Goal: Task Accomplishment & Management: Use online tool/utility

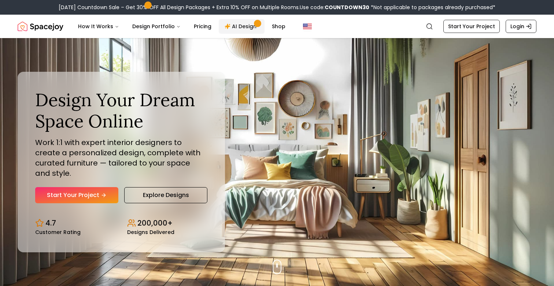
click at [238, 25] on link "AI Design" at bounding box center [242, 26] width 46 height 15
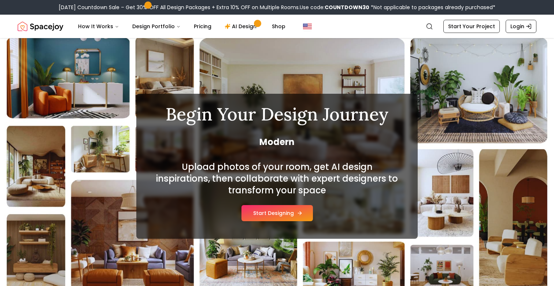
click at [283, 213] on button "Start Designing" at bounding box center [277, 213] width 71 height 16
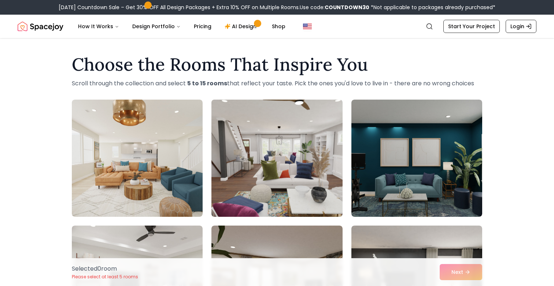
click at [280, 155] on img at bounding box center [276, 158] width 137 height 123
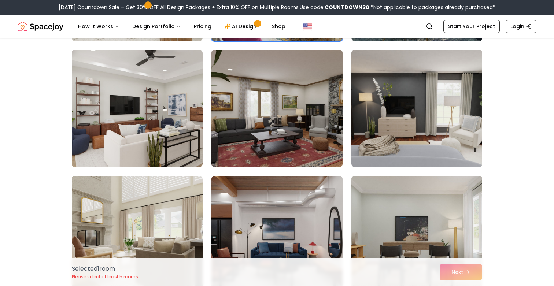
click at [277, 125] on img at bounding box center [276, 108] width 137 height 123
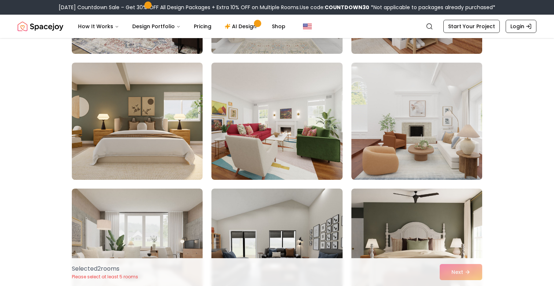
scroll to position [668, 0]
click at [277, 125] on img at bounding box center [276, 120] width 131 height 117
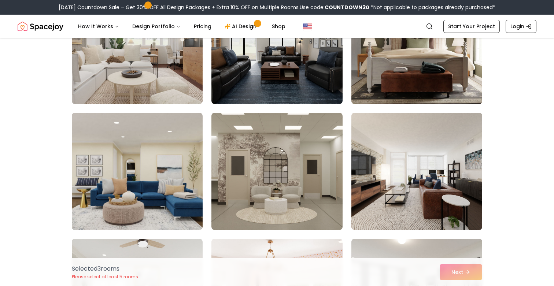
scroll to position [866, 0]
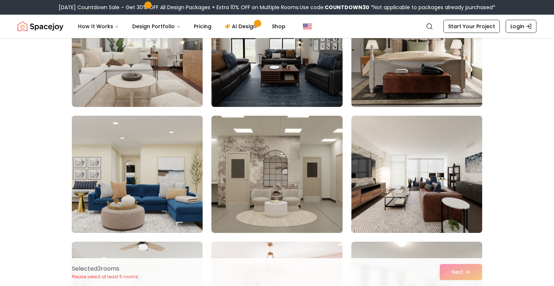
click at [173, 183] on img at bounding box center [137, 174] width 137 height 123
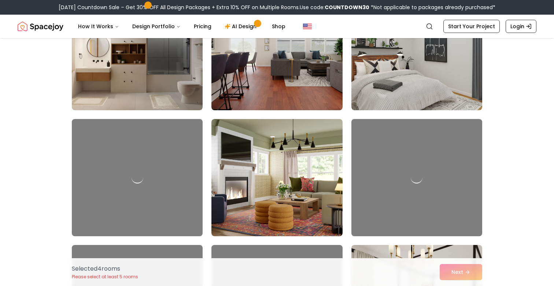
scroll to position [1242, 0]
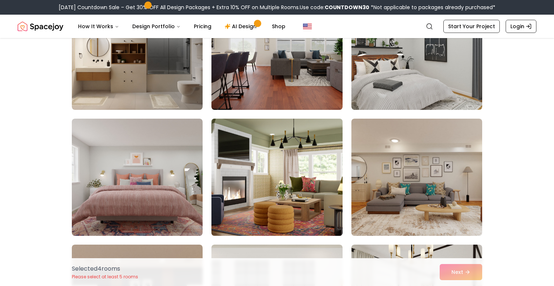
click at [232, 181] on img at bounding box center [276, 177] width 137 height 123
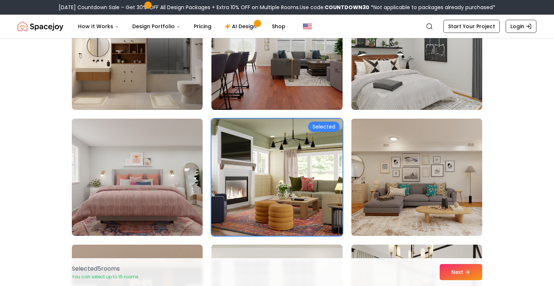
click at [371, 178] on img at bounding box center [416, 177] width 137 height 123
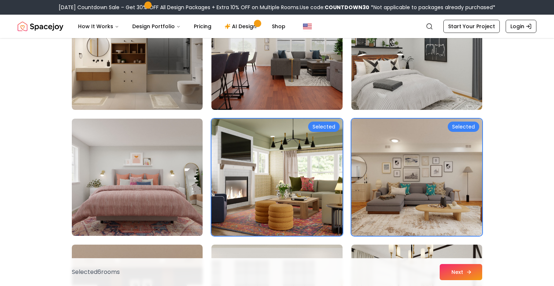
click at [452, 276] on button "Next" at bounding box center [461, 272] width 43 height 16
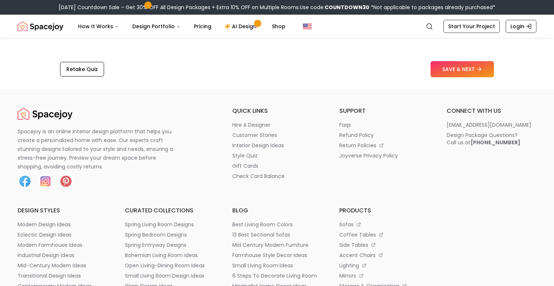
scroll to position [1246, 0]
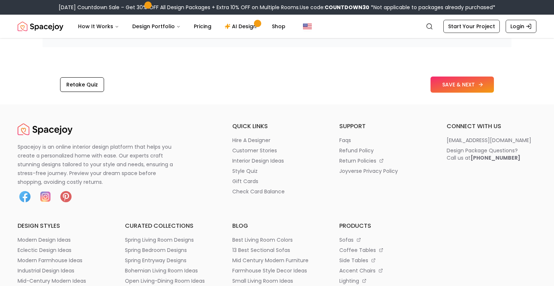
click at [436, 87] on button "SAVE & NEXT" at bounding box center [462, 85] width 63 height 16
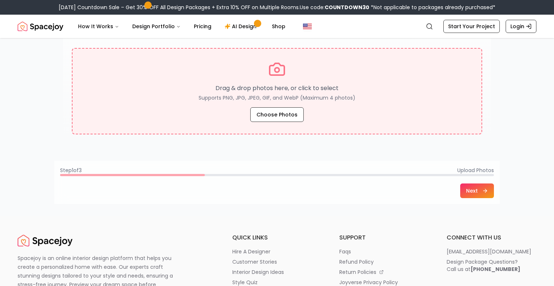
scroll to position [127, 0]
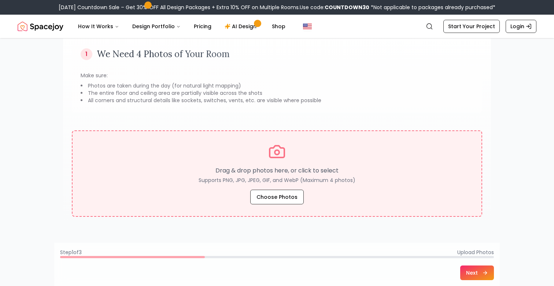
scroll to position [80, 0]
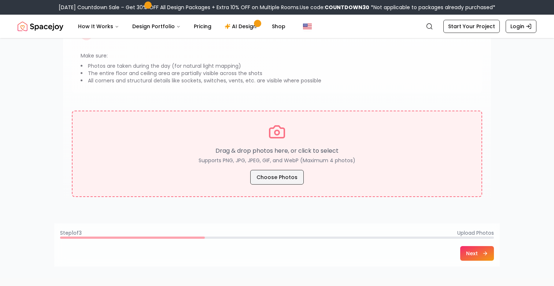
click at [274, 178] on button "Choose Photos" at bounding box center [277, 177] width 54 height 15
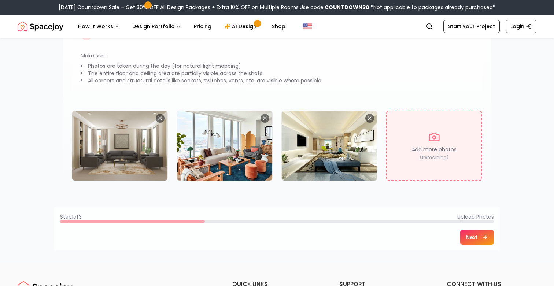
click at [429, 161] on div "Add more photos ( 1 remaining)" at bounding box center [434, 146] width 96 height 70
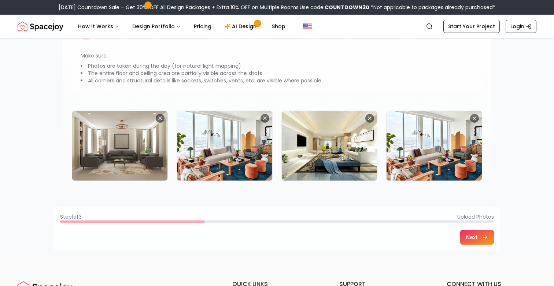
click at [474, 243] on button "Next" at bounding box center [477, 237] width 34 height 15
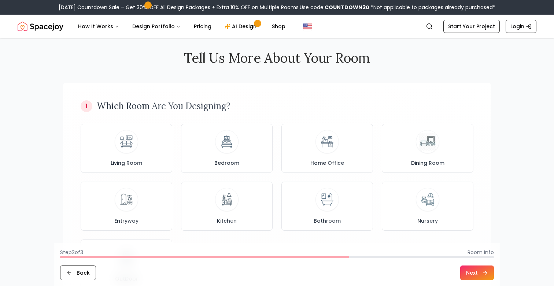
scroll to position [0, 0]
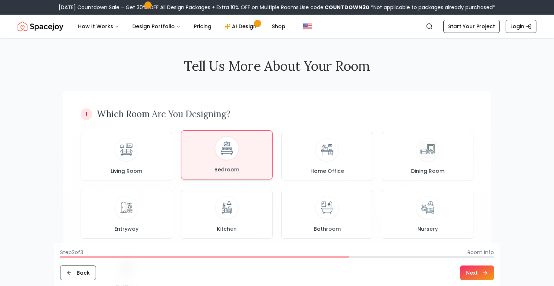
click at [194, 164] on div "Bedroom" at bounding box center [226, 155] width 79 height 37
click at [470, 272] on button "Next" at bounding box center [477, 273] width 34 height 15
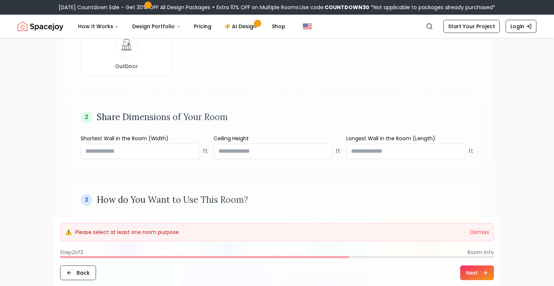
scroll to position [239, 0]
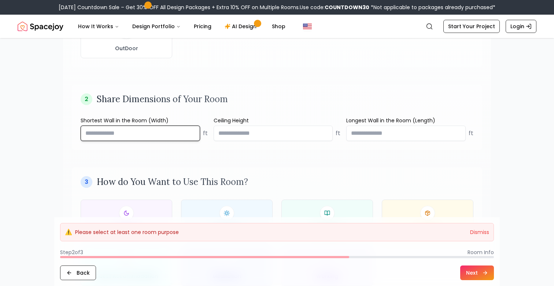
click at [170, 141] on input "number" at bounding box center [140, 133] width 119 height 15
type input "**"
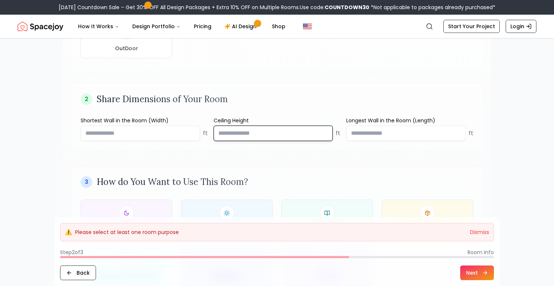
click at [253, 134] on input "number" at bounding box center [273, 133] width 119 height 15
type input "**"
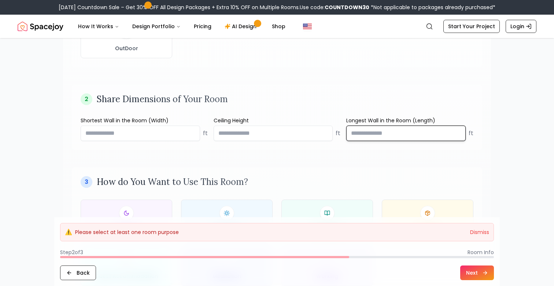
click at [353, 137] on input "number" at bounding box center [405, 133] width 119 height 15
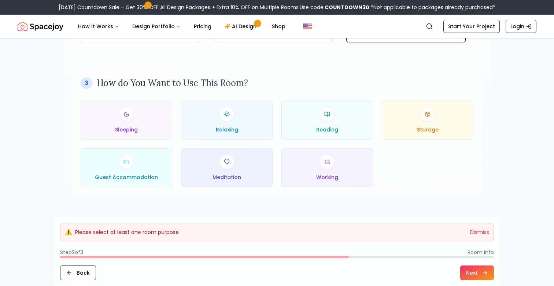
scroll to position [340, 0]
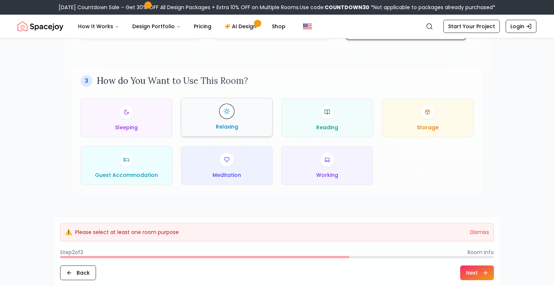
type input "*****"
click at [195, 126] on div "Relaxing" at bounding box center [226, 117] width 79 height 26
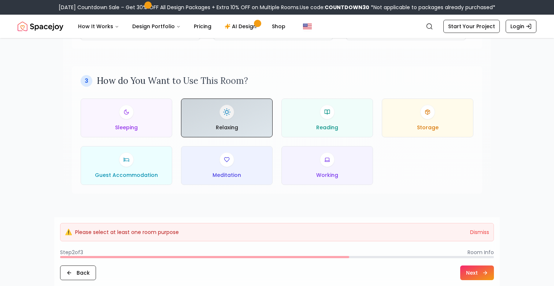
click at [471, 269] on button "Next" at bounding box center [477, 273] width 34 height 15
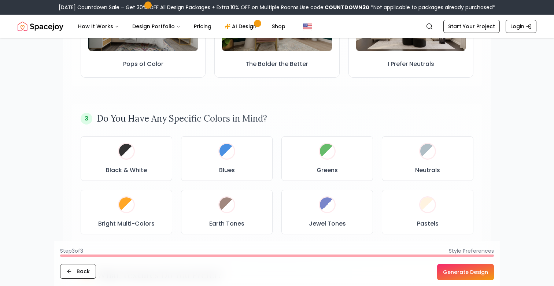
scroll to position [306, 0]
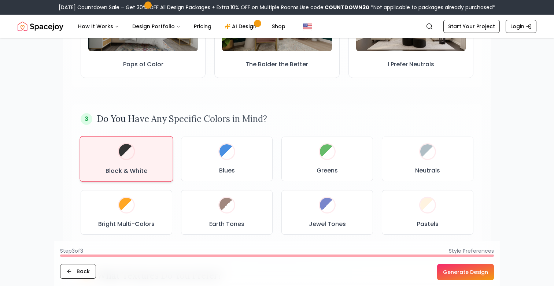
click at [166, 146] on div "Black & White" at bounding box center [126, 159] width 81 height 33
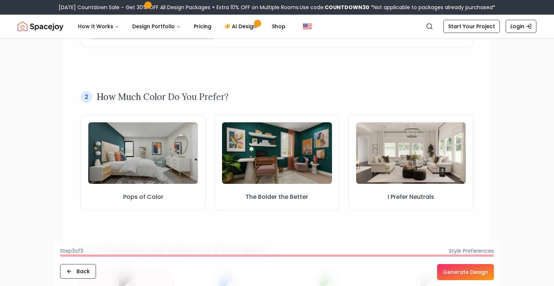
scroll to position [166, 0]
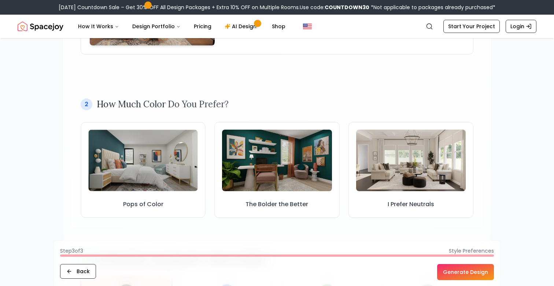
click at [166, 146] on img at bounding box center [142, 161] width 109 height 62
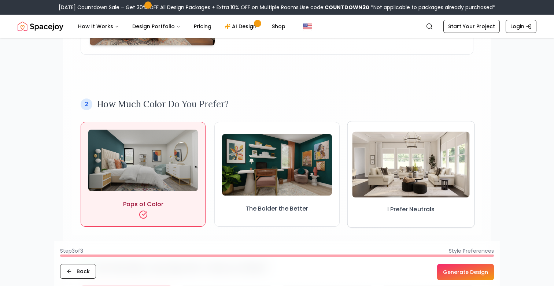
click at [366, 179] on img at bounding box center [411, 165] width 118 height 66
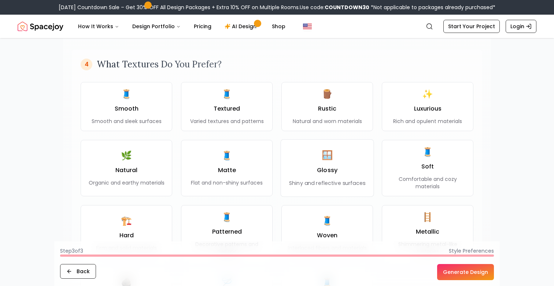
scroll to position [531, 0]
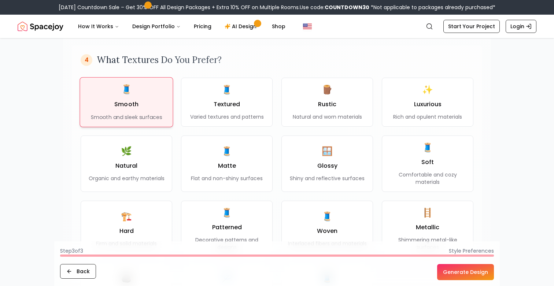
click at [150, 113] on div "🧵 Smooth Smooth and sleek surfaces" at bounding box center [126, 102] width 71 height 37
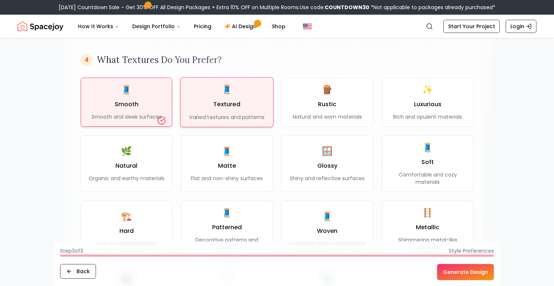
click at [234, 113] on div "🧵 Textured Varied textures and patterns" at bounding box center [226, 102] width 75 height 37
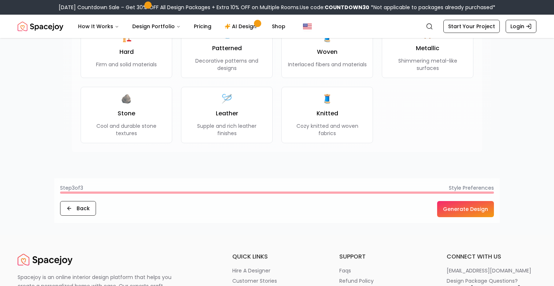
scroll to position [710, 0]
click at [483, 214] on button "Generate Design" at bounding box center [465, 209] width 57 height 16
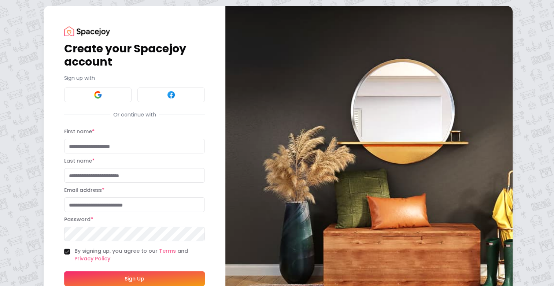
type input "**********"
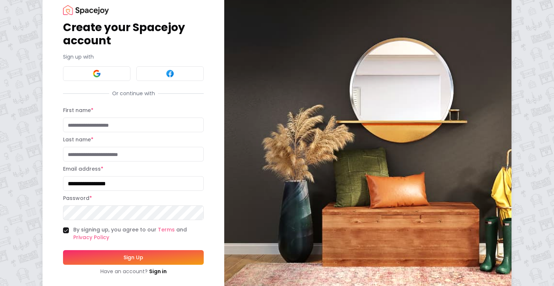
scroll to position [37, 0]
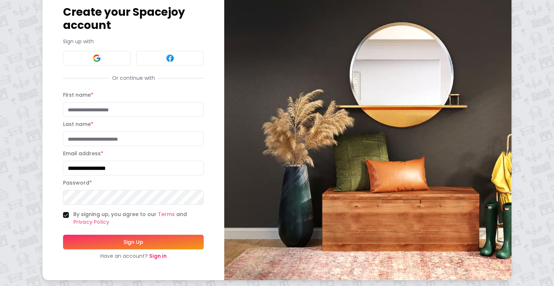
click at [160, 258] on link "Sign in" at bounding box center [158, 256] width 18 height 7
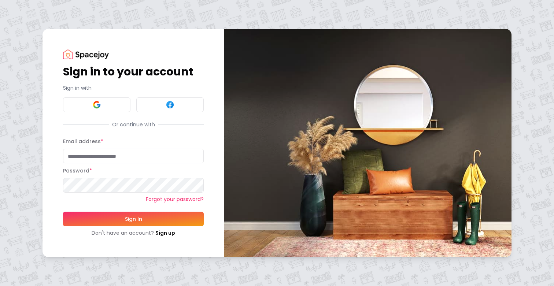
type input "**********"
click at [121, 228] on form "**********" at bounding box center [133, 187] width 141 height 100
click at [121, 221] on button "Sign In" at bounding box center [133, 219] width 141 height 15
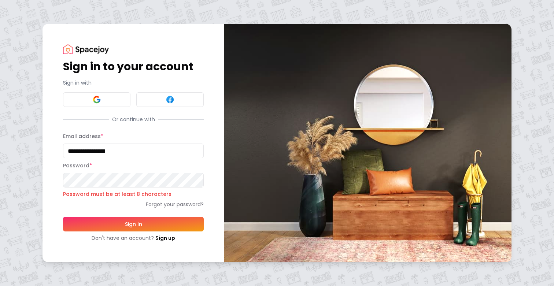
click at [187, 228] on button "Sign In" at bounding box center [133, 224] width 141 height 15
click at [148, 226] on button "Sign In" at bounding box center [133, 224] width 141 height 15
click at [168, 206] on link "Forgot your password?" at bounding box center [133, 204] width 141 height 7
